Goal: Task Accomplishment & Management: Complete application form

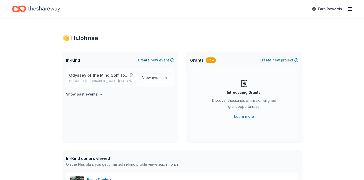
click at [114, 75] on span "Odyssey of the Mind Golf Tournament Fundraiser" at bounding box center [99, 75] width 60 height 6
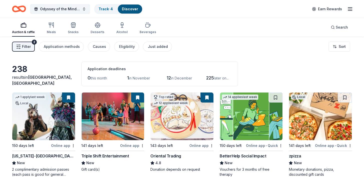
click at [135, 79] on span "in November" at bounding box center [139, 78] width 21 height 4
click at [178, 78] on span "in December" at bounding box center [181, 78] width 21 height 4
click at [139, 77] on span "in November" at bounding box center [139, 78] width 21 height 4
click at [129, 78] on span "1" at bounding box center [128, 77] width 2 height 5
click at [23, 48] on span "Filter" at bounding box center [26, 47] width 9 height 6
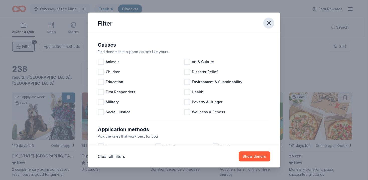
click at [267, 26] on icon "button" at bounding box center [268, 23] width 7 height 7
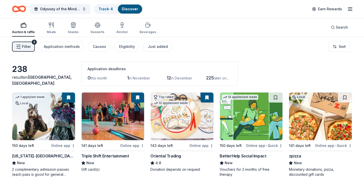
click at [25, 50] on button "Filter 2" at bounding box center [23, 47] width 23 height 10
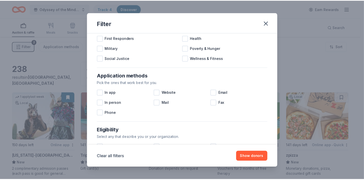
scroll to position [44, 0]
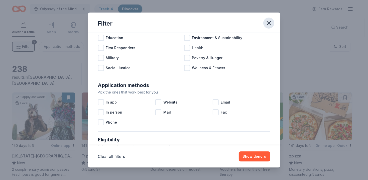
click at [267, 25] on icon "button" at bounding box center [269, 23] width 4 height 4
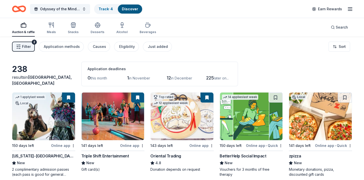
click at [171, 77] on span "12" at bounding box center [169, 77] width 4 height 5
click at [171, 76] on span "12" at bounding box center [169, 77] width 4 height 5
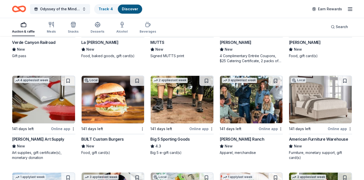
scroll to position [2026, 0]
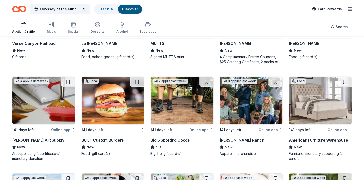
click at [132, 11] on div "Discover" at bounding box center [130, 9] width 24 height 9
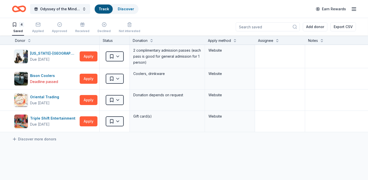
drag, startPoint x: 368, startPoint y: 71, endPoint x: 369, endPoint y: 9, distance: 61.4
click at [364, 9] on html "Odyssey of the Mind Golf Tournament Fundraiser Track Discover Earn Rewards 4 Sa…" at bounding box center [184, 90] width 368 height 180
click at [37, 27] on icon "button" at bounding box center [38, 24] width 5 height 5
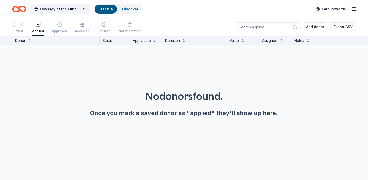
click at [37, 27] on div "Applied" at bounding box center [38, 27] width 12 height 11
click at [59, 26] on icon "button" at bounding box center [59, 25] width 4 height 4
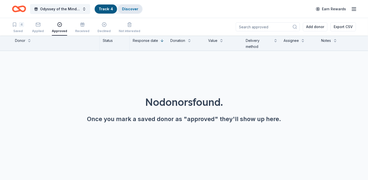
click at [126, 11] on div "Discover" at bounding box center [130, 9] width 24 height 9
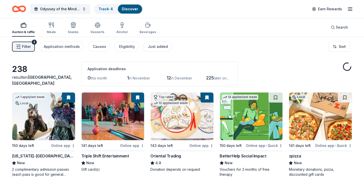
click at [129, 78] on span "1" at bounding box center [128, 77] width 2 height 5
click at [58, 48] on div "Application methods" at bounding box center [62, 47] width 36 height 6
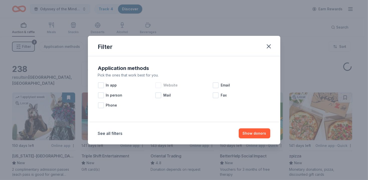
drag, startPoint x: 112, startPoint y: 85, endPoint x: 174, endPoint y: 89, distance: 62.0
click at [112, 85] on span "In app" at bounding box center [111, 85] width 11 height 6
click at [253, 132] on button "Show 238 donors" at bounding box center [251, 133] width 39 height 10
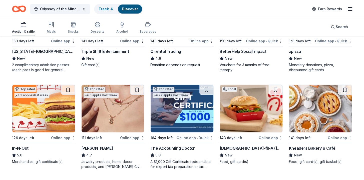
scroll to position [135, 0]
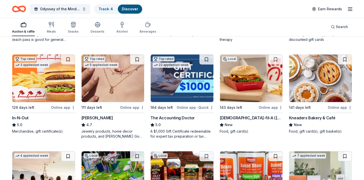
click at [44, 89] on img at bounding box center [43, 78] width 63 height 48
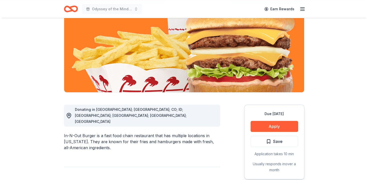
scroll to position [67, 0]
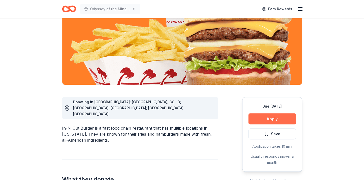
click at [274, 118] on button "Apply" at bounding box center [273, 118] width 48 height 11
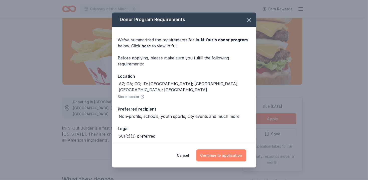
click at [225, 152] on button "Continue to application" at bounding box center [221, 155] width 50 height 12
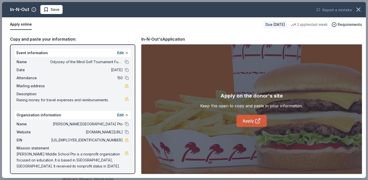
click at [250, 119] on link "Apply" at bounding box center [251, 121] width 30 height 12
